Goal: Information Seeking & Learning: Learn about a topic

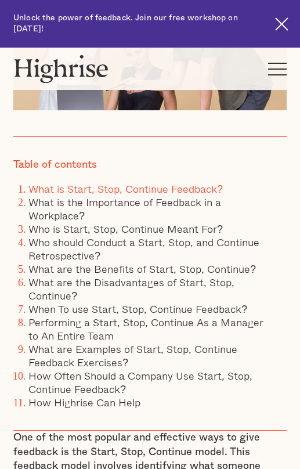
scroll to position [384, 0]
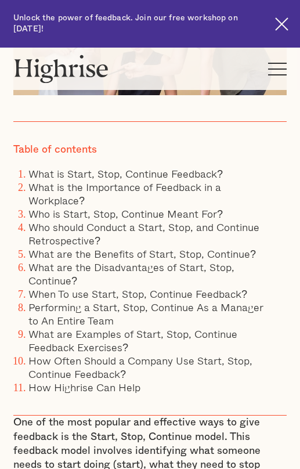
scroll to position [393, 0]
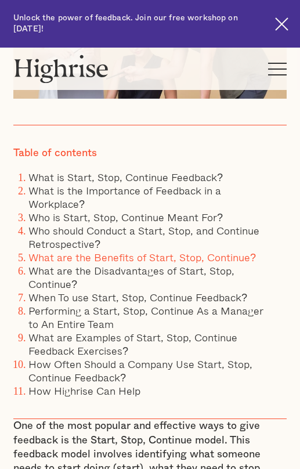
click at [108, 260] on link "What are the Benefits of Start, Stop, Continue?" at bounding box center [142, 257] width 228 height 16
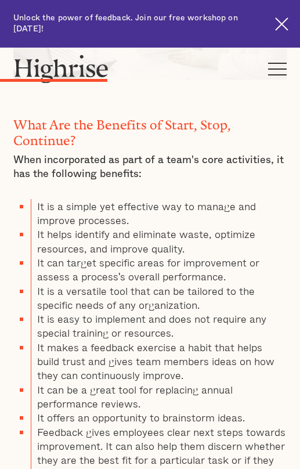
scroll to position [2738, 0]
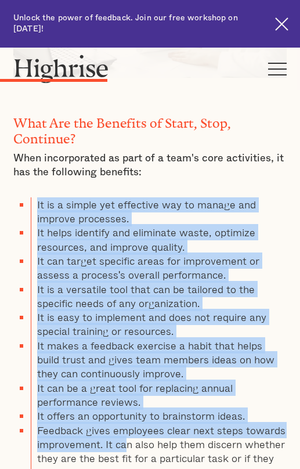
drag, startPoint x: 38, startPoint y: 182, endPoint x: 127, endPoint y: 417, distance: 251.0
click at [127, 417] on ul "It is a simple yet effective way to manage and improve processes. It helps iden…" at bounding box center [150, 339] width 274 height 282
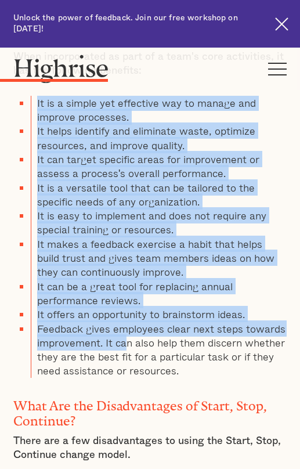
scroll to position [2846, 0]
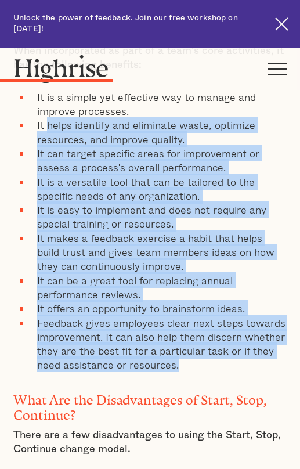
drag, startPoint x: 184, startPoint y: 341, endPoint x: 46, endPoint y: 99, distance: 278.2
click at [46, 99] on ul "It is a simple yet effective way to manage and improve processes. It helps iden…" at bounding box center [150, 231] width 274 height 282
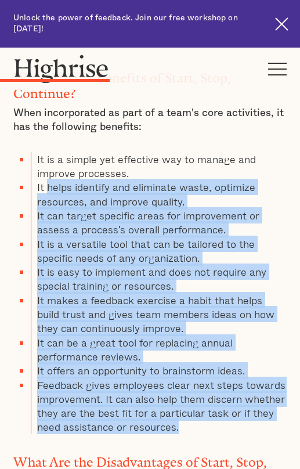
scroll to position [2783, 0]
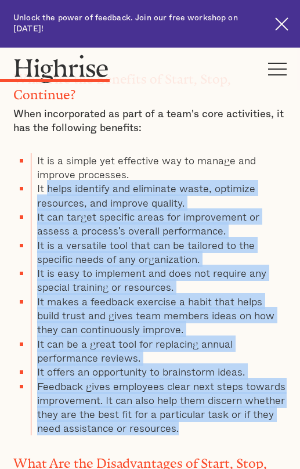
click at [66, 267] on li "It is easy to implement and does not require any special training or resources." at bounding box center [159, 280] width 256 height 28
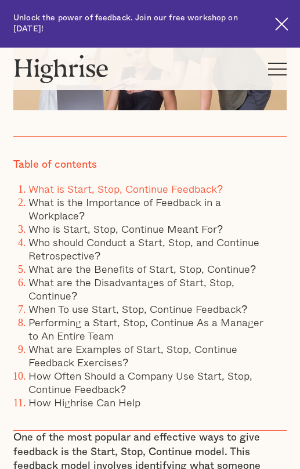
scroll to position [385, 0]
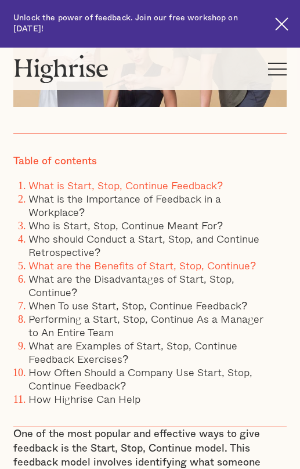
click at [91, 269] on link "What are the Benefits of Start, Stop, Continue?" at bounding box center [142, 265] width 228 height 16
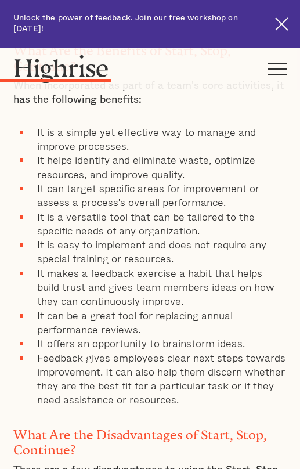
scroll to position [2812, 0]
